Goal: Transaction & Acquisition: Book appointment/travel/reservation

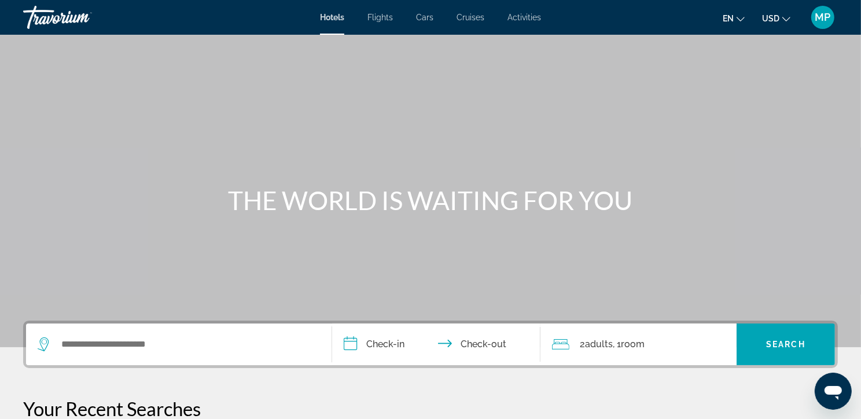
click at [383, 20] on span "Flights" at bounding box center [380, 17] width 25 height 9
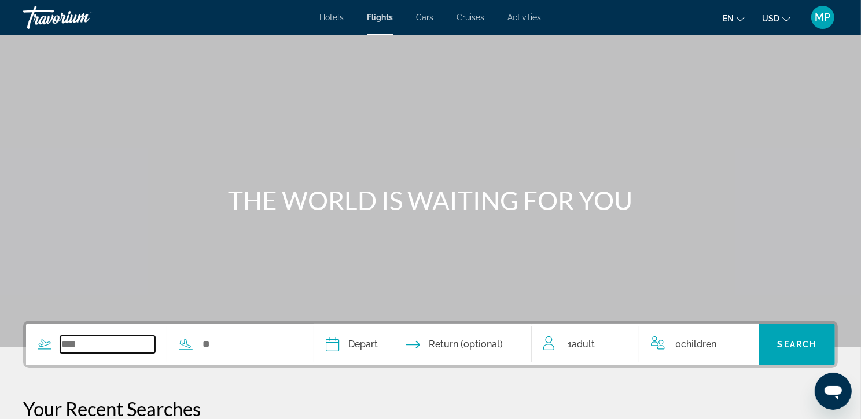
click at [76, 353] on input "Search widget" at bounding box center [107, 344] width 95 height 17
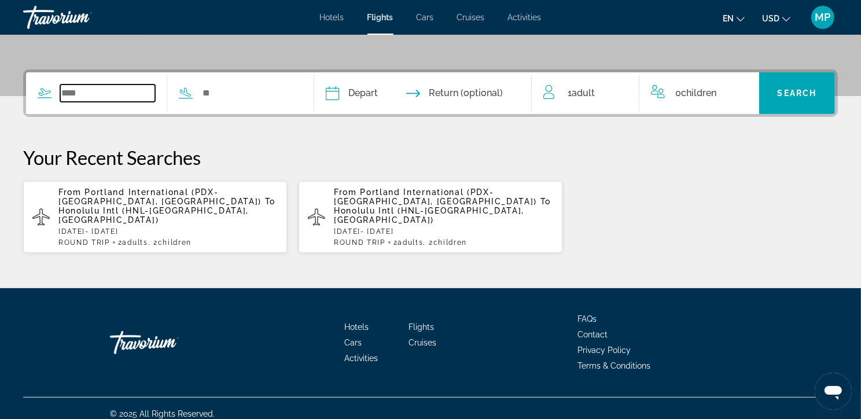
scroll to position [290, 0]
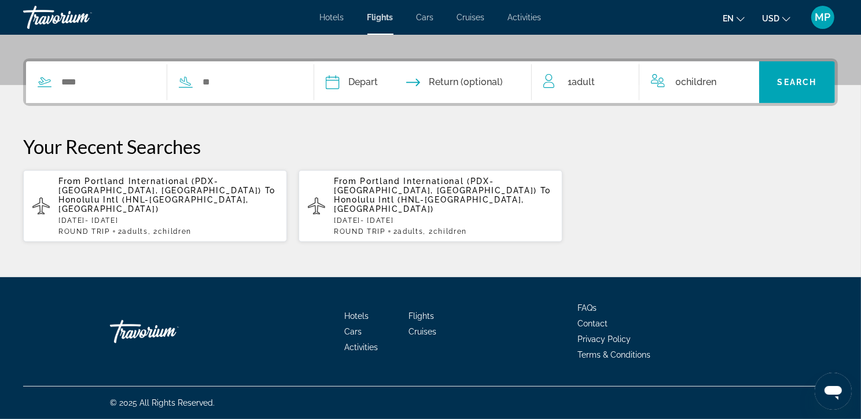
click at [126, 190] on span "Portland International (PDX-[GEOGRAPHIC_DATA], [GEOGRAPHIC_DATA])" at bounding box center [159, 186] width 203 height 19
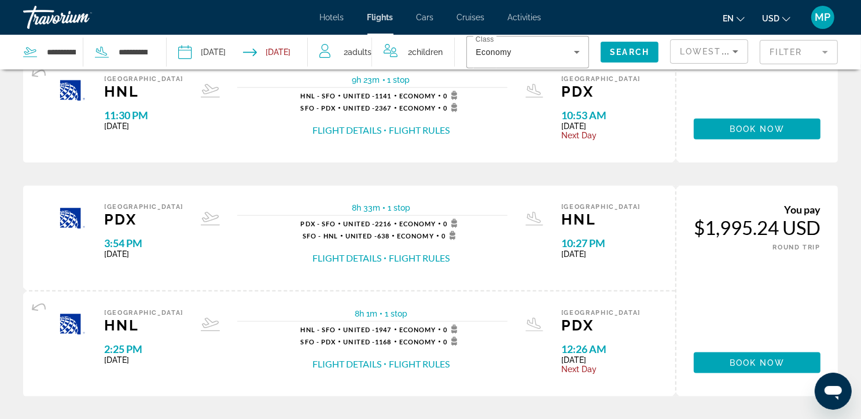
scroll to position [506, 0]
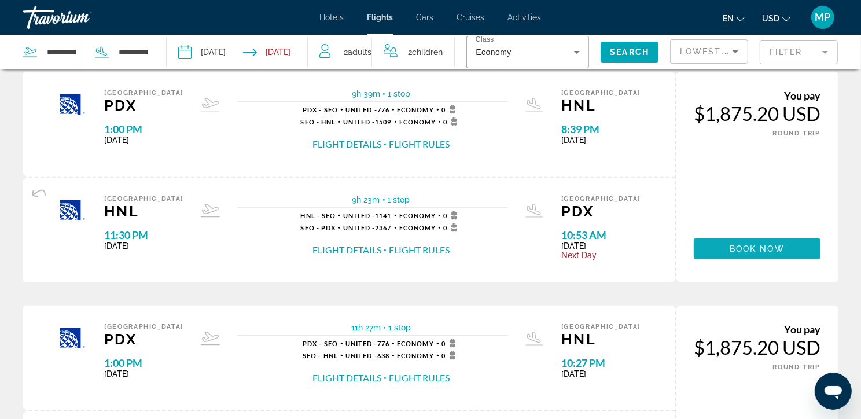
click at [784, 263] on span "Main content" at bounding box center [757, 249] width 127 height 28
